Goal: Task Accomplishment & Management: Manage account settings

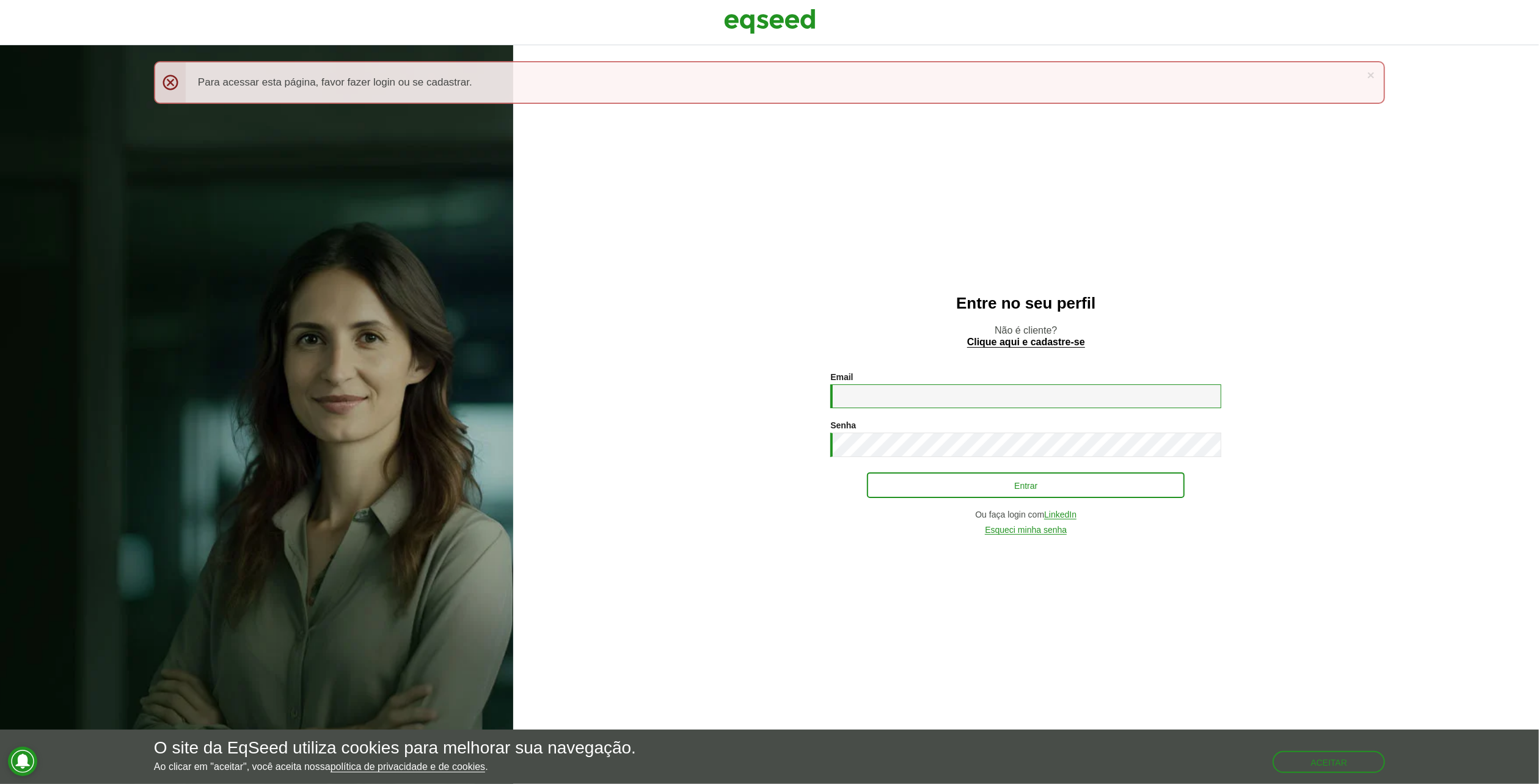
type input "**********"
click at [971, 495] on button "Entrar" at bounding box center [1025, 485] width 318 height 23
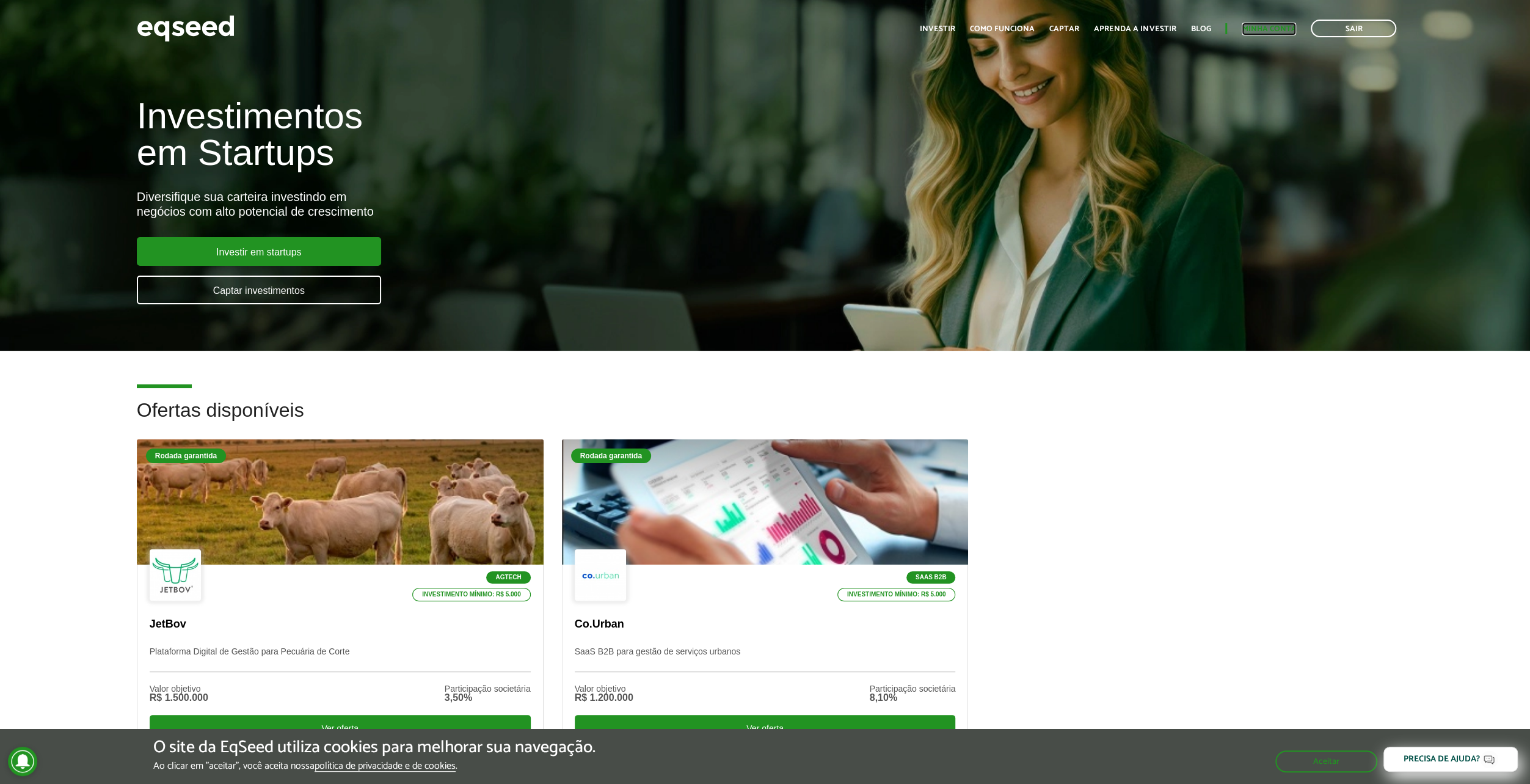
click at [1278, 31] on link "Minha conta" at bounding box center [1269, 29] width 55 height 8
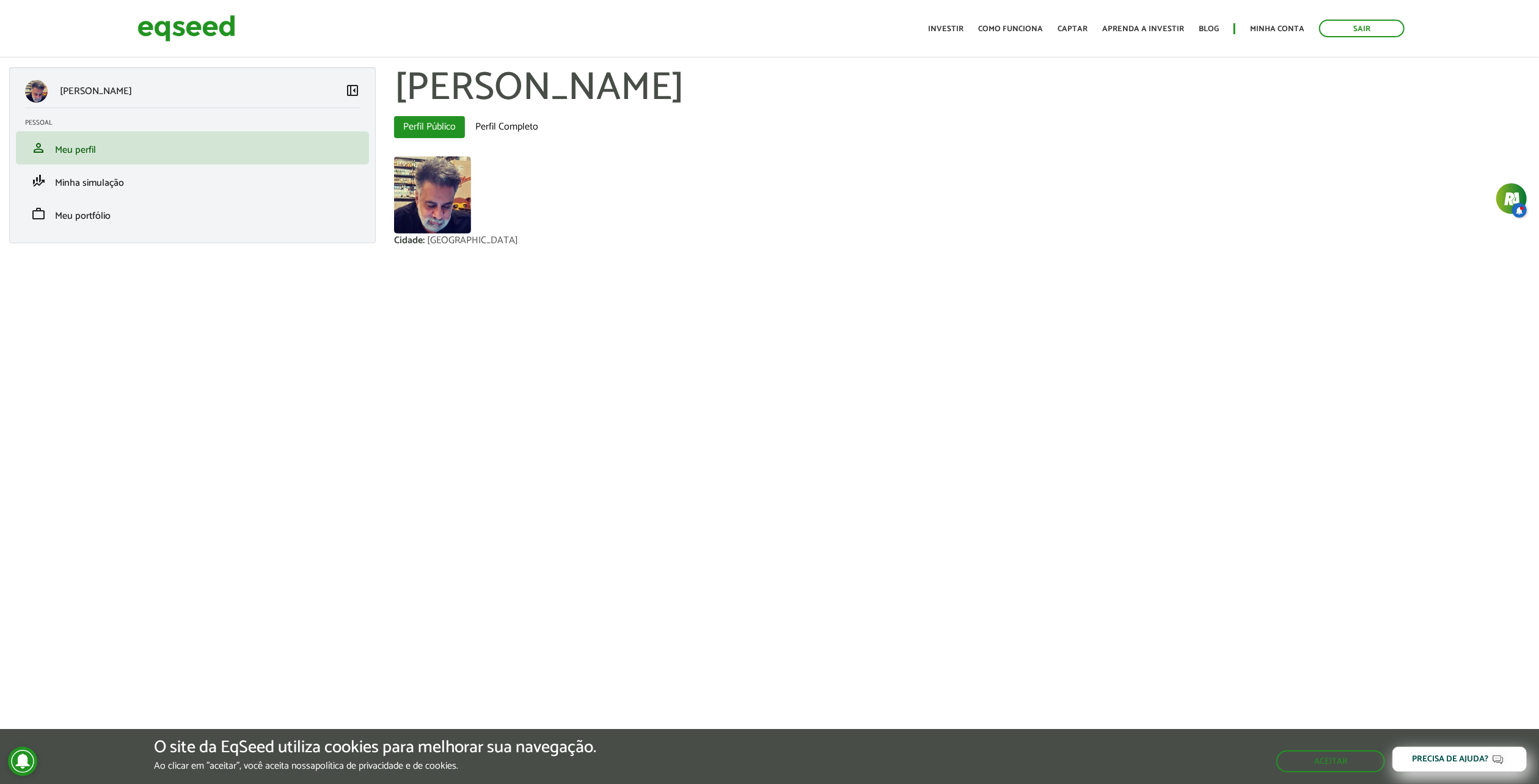
click at [478, 231] on div at bounding box center [962, 196] width 1136 height 80
click at [449, 228] on img at bounding box center [432, 195] width 77 height 77
click at [73, 186] on span "Minha simulação" at bounding box center [89, 183] width 69 height 16
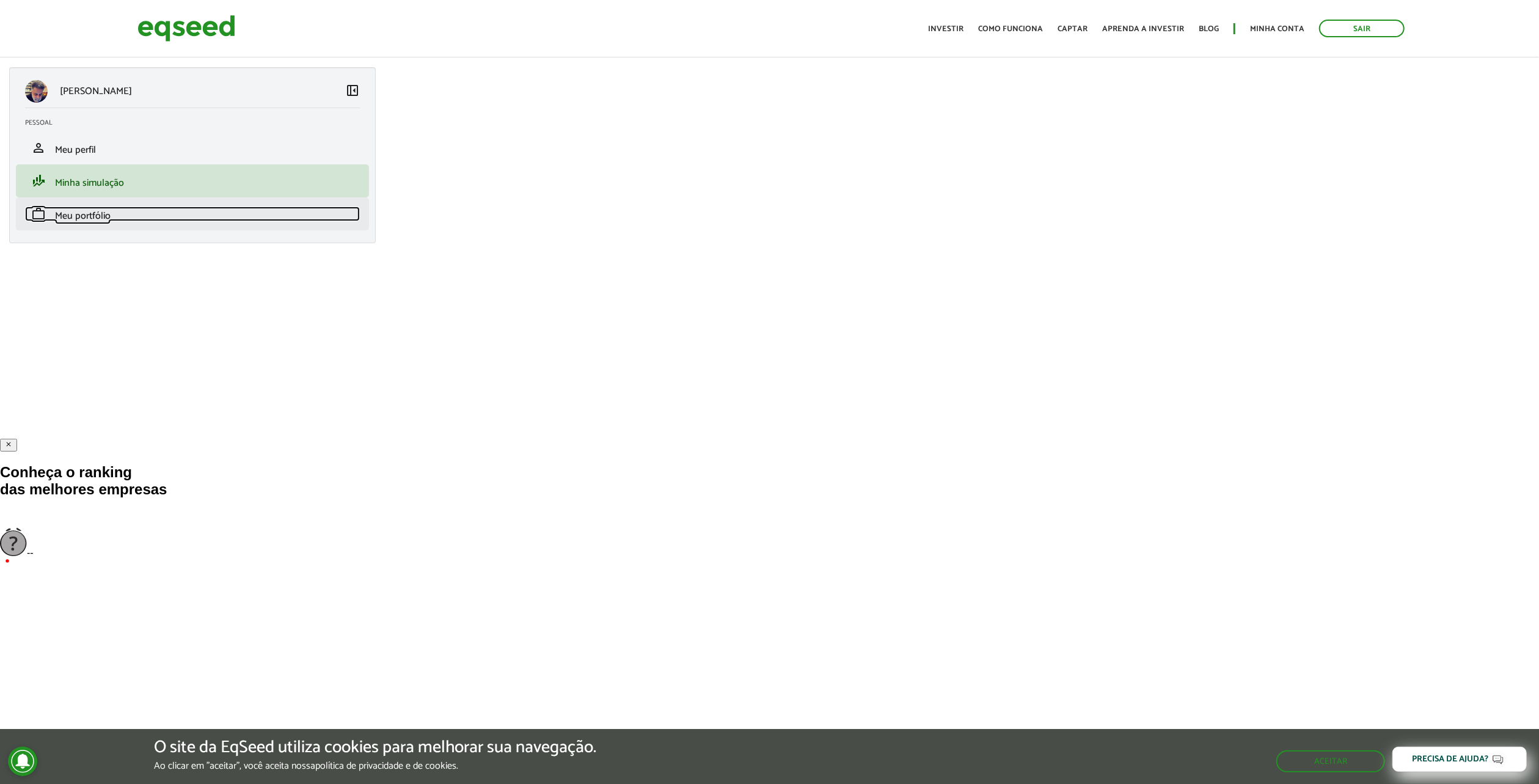
click at [136, 216] on link "work Meu portfólio" at bounding box center [192, 214] width 335 height 14
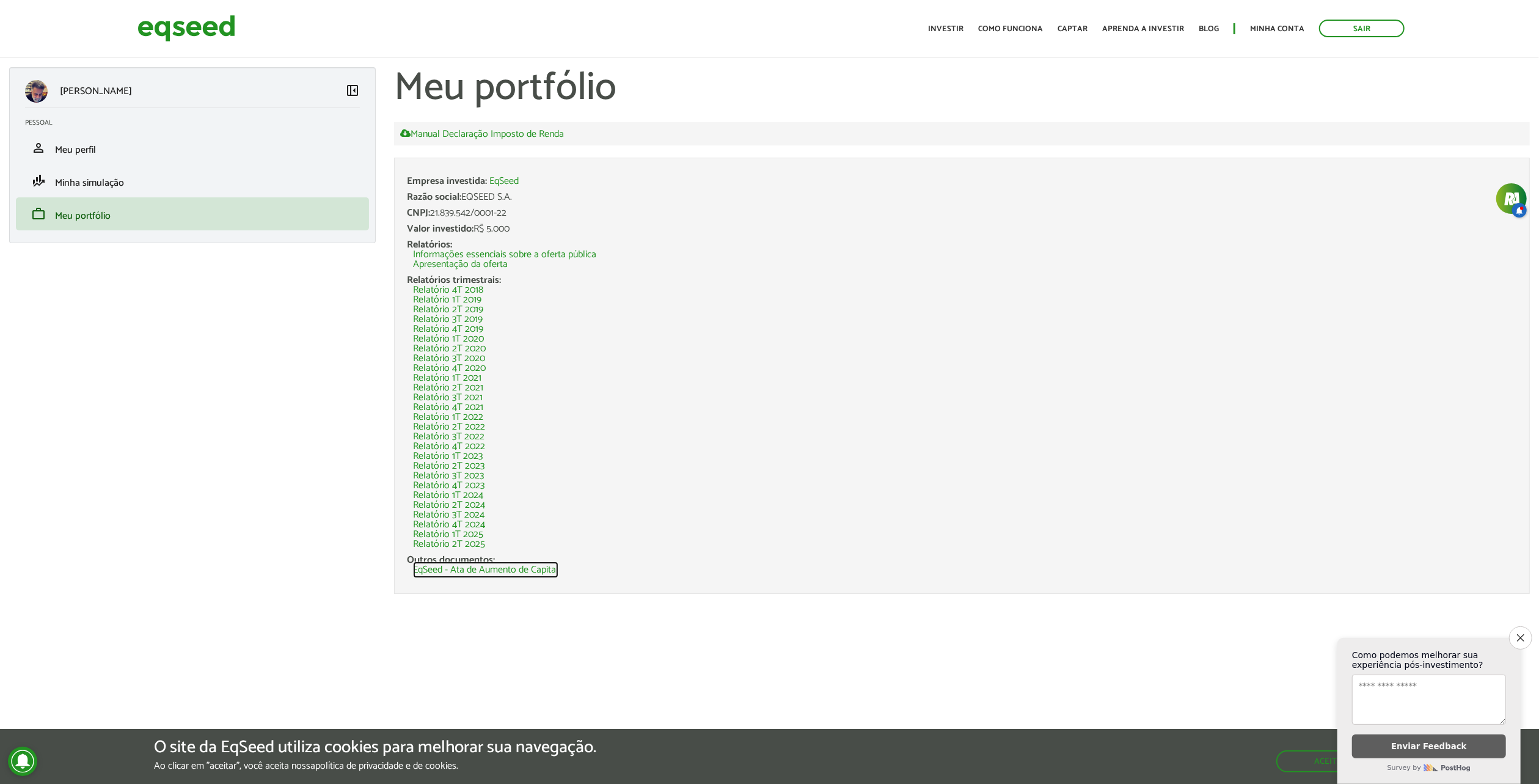
click at [522, 570] on link "EqSeed - Ata de Aumento de Capital" at bounding box center [485, 569] width 145 height 10
drag, startPoint x: 240, startPoint y: 31, endPoint x: 163, endPoint y: 35, distance: 77.1
click at [172, 34] on div "Sair Toggle navigation Toggle navigation Início Investir Como funciona Captar A…" at bounding box center [769, 29] width 1282 height 32
copy link
click at [1524, 634] on icon "Close survey" at bounding box center [1520, 637] width 8 height 8
